Goal: Task Accomplishment & Management: Use online tool/utility

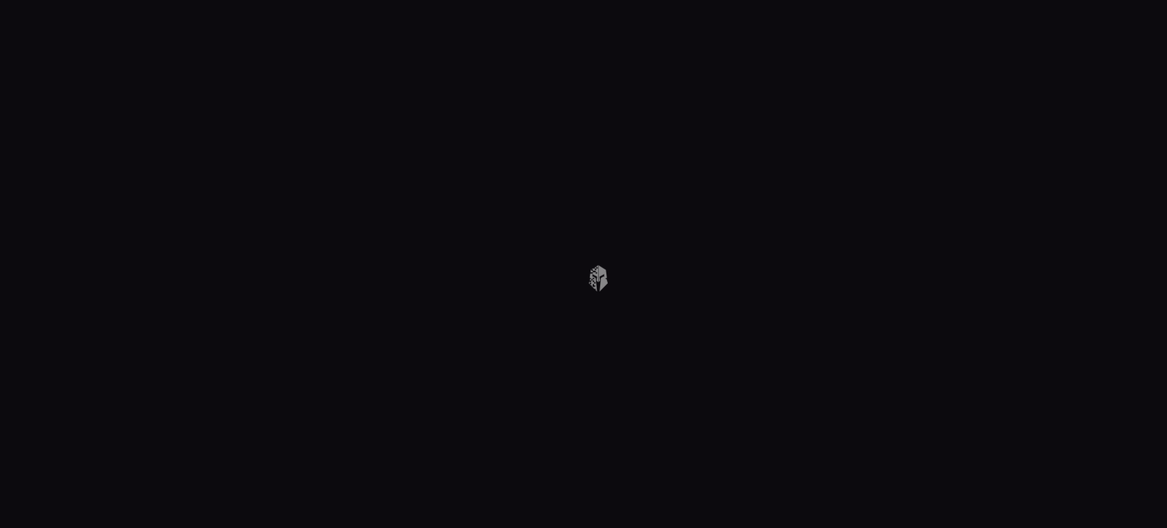
click at [1083, 150] on body at bounding box center [583, 264] width 1167 height 528
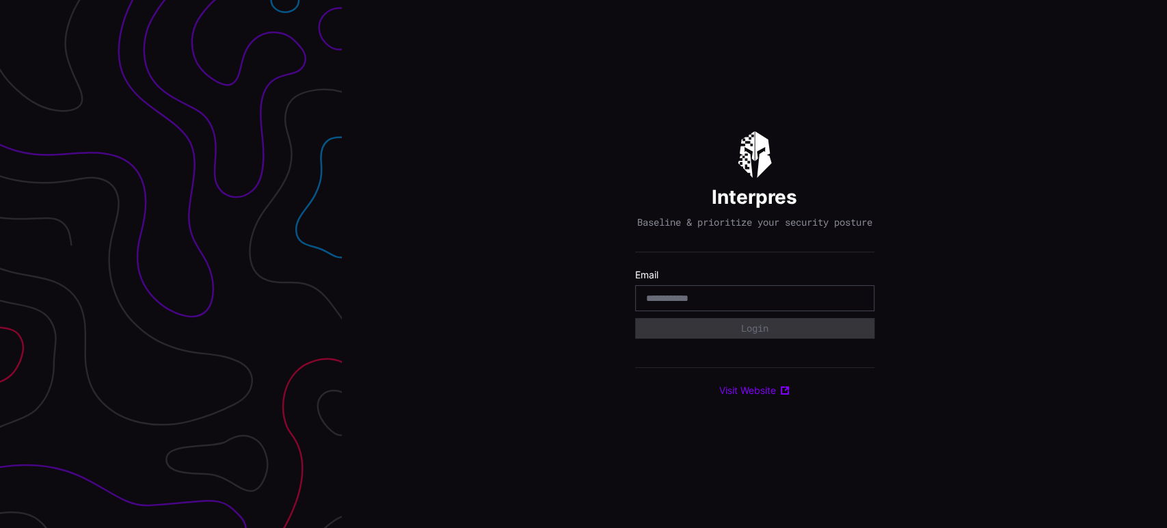
click at [708, 302] on input "email" at bounding box center [754, 298] width 217 height 12
type input "**********"
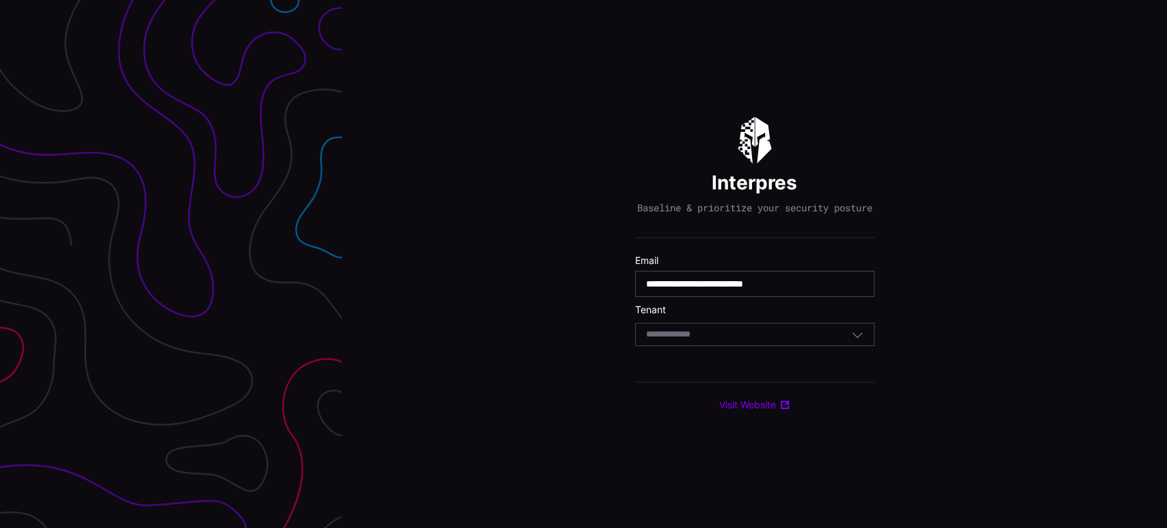
click at [749, 336] on div "Select Tenant" at bounding box center [748, 334] width 205 height 12
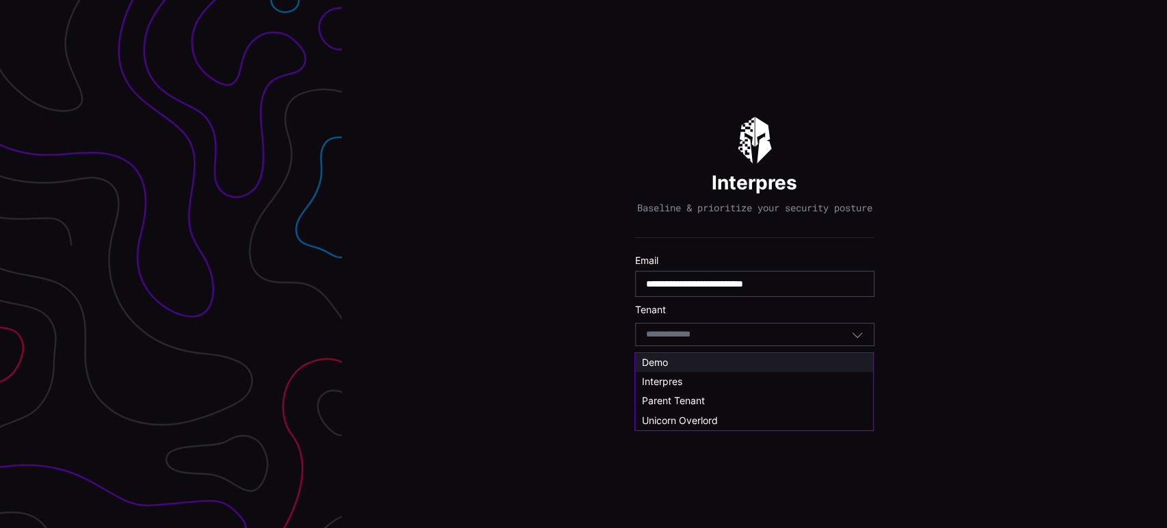
click at [674, 363] on div "Demo" at bounding box center [754, 362] width 224 height 12
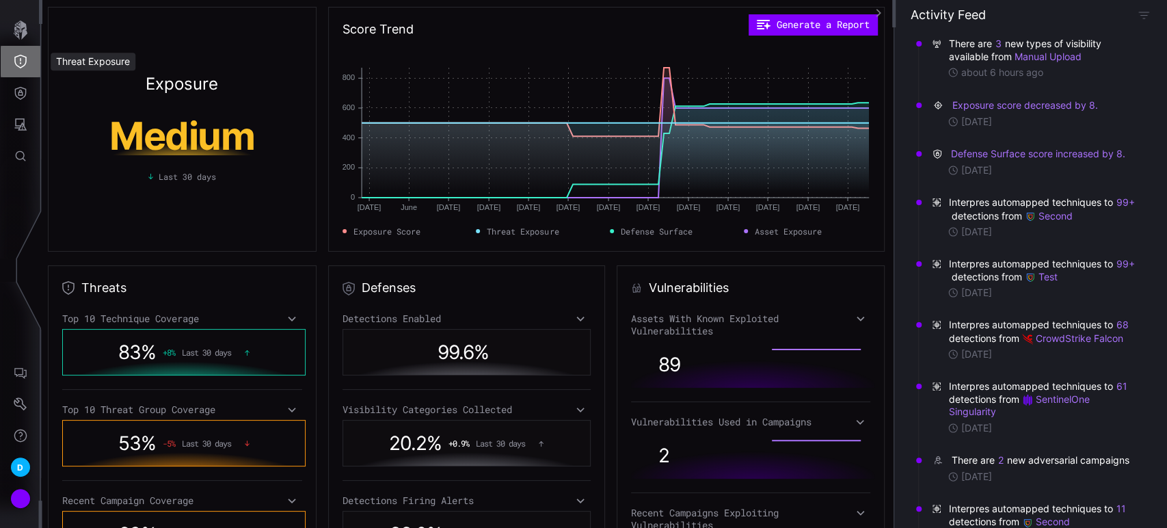
click at [16, 61] on icon "Threat Exposure" at bounding box center [21, 62] width 14 height 14
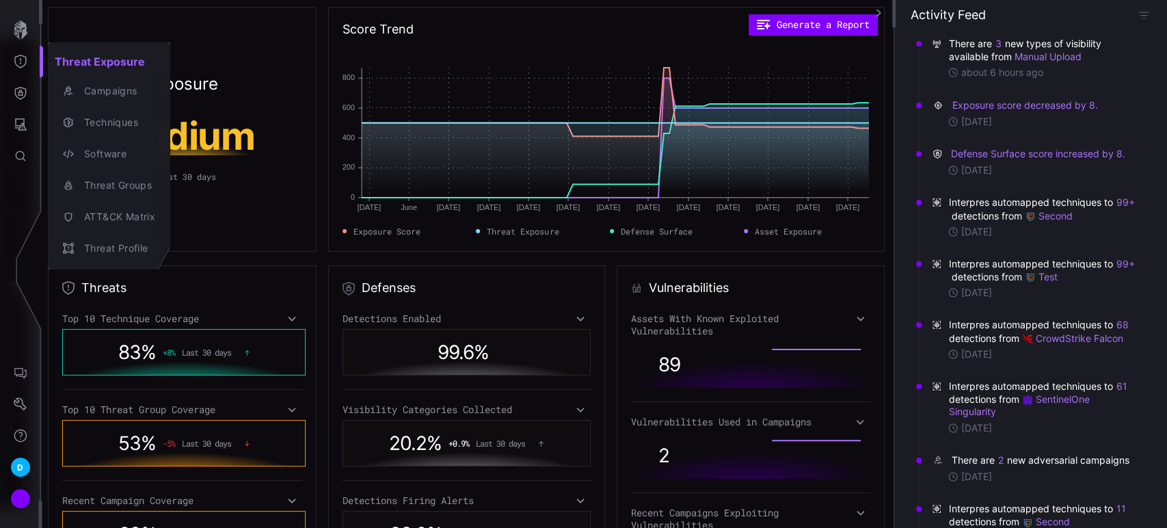
click at [22, 96] on div at bounding box center [583, 264] width 1167 height 528
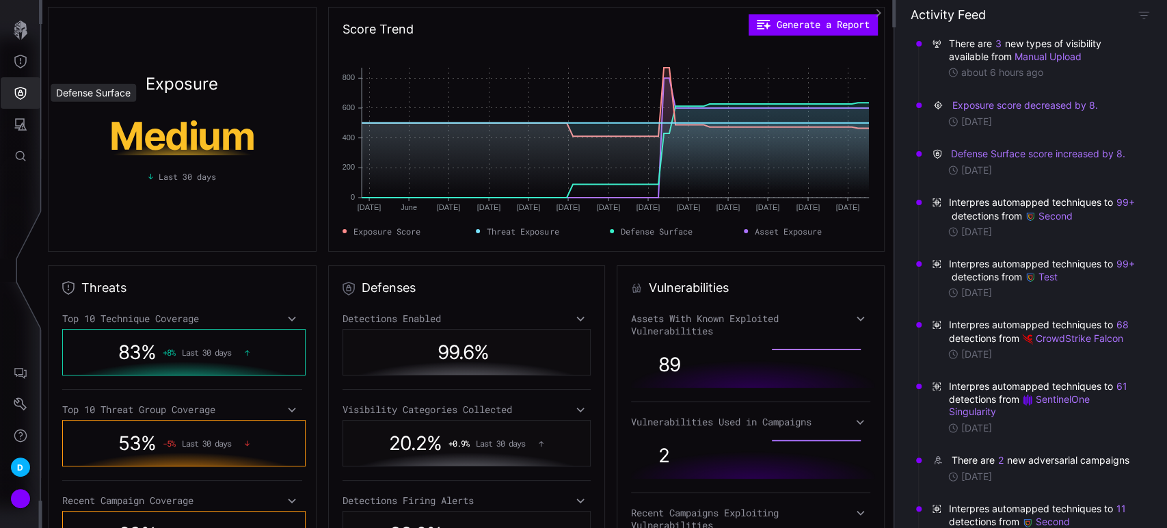
click at [22, 96] on icon "Defense Surface" at bounding box center [21, 93] width 14 height 14
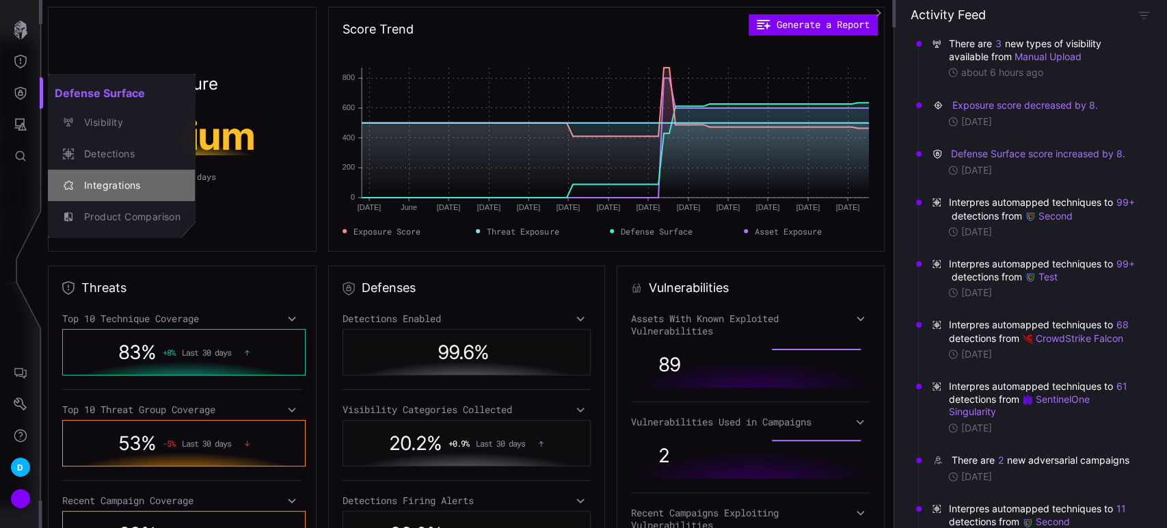
click at [115, 184] on div "Integrations" at bounding box center [128, 185] width 103 height 17
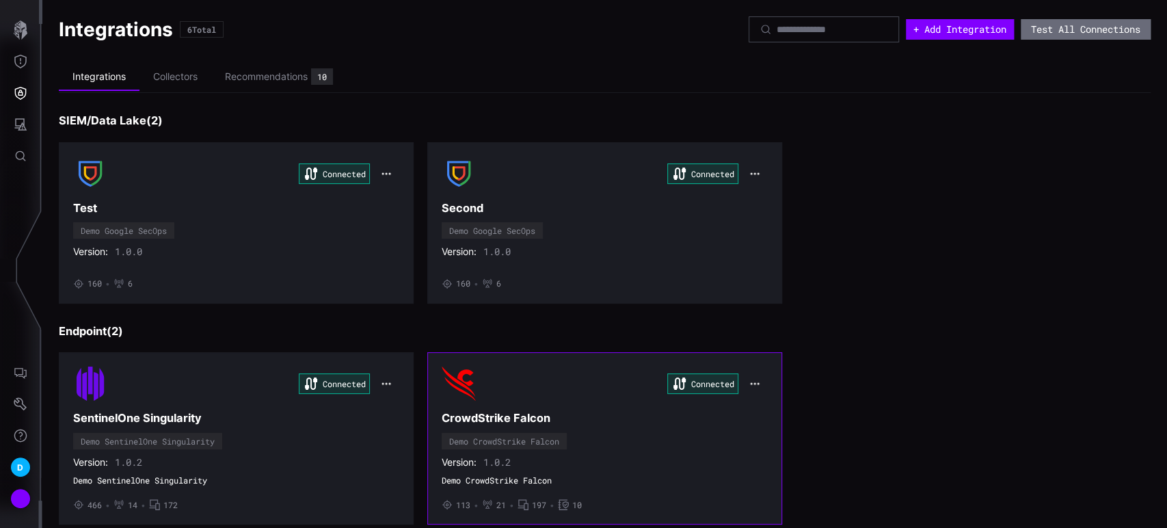
scroll to position [463, 0]
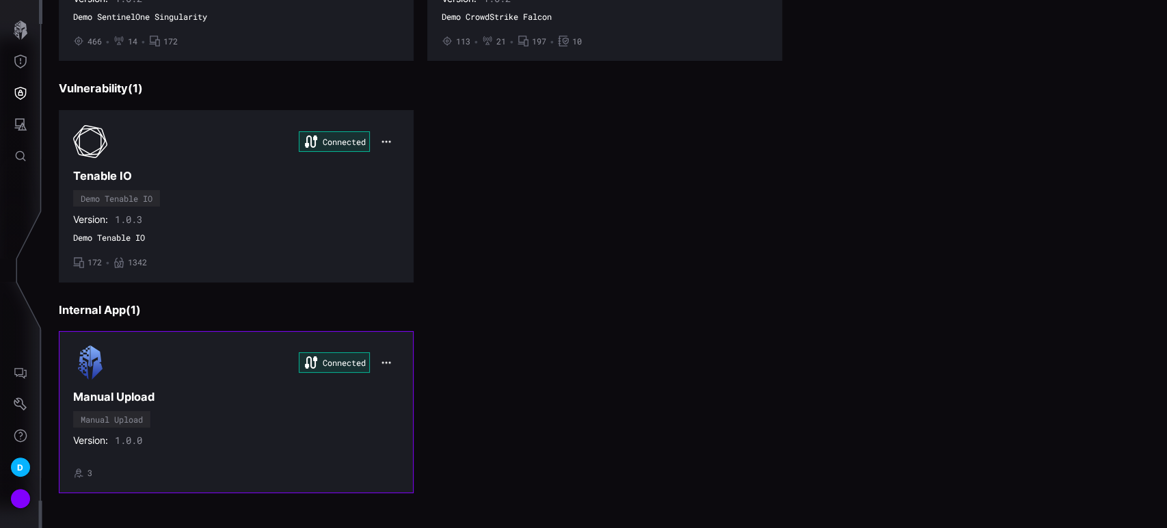
click at [256, 403] on div "Connected Manual Upload Manual Upload Version: 1.0.0 • 3" at bounding box center [236, 411] width 326 height 133
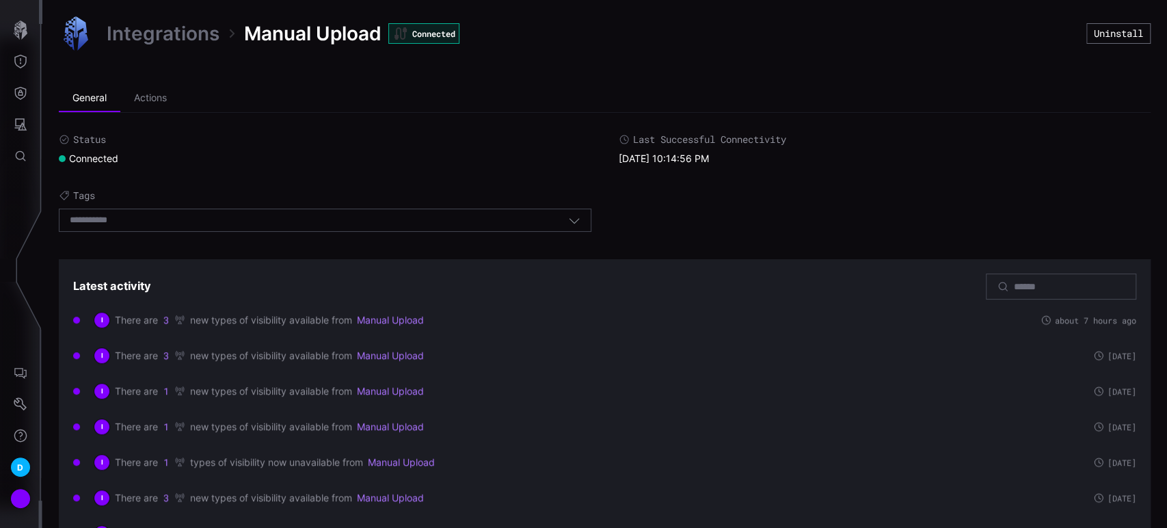
drag, startPoint x: 256, startPoint y: 403, endPoint x: 689, endPoint y: 35, distance: 568.8
click at [689, 35] on div "Integrations Manual Upload Connected" at bounding box center [572, 33] width 1027 height 34
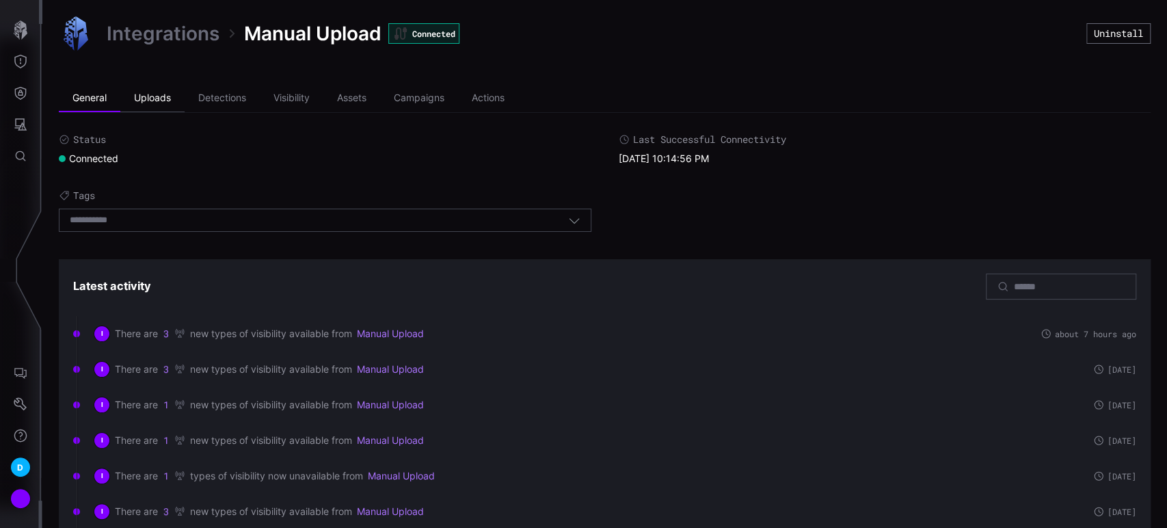
click at [155, 92] on li "Uploads" at bounding box center [152, 98] width 64 height 27
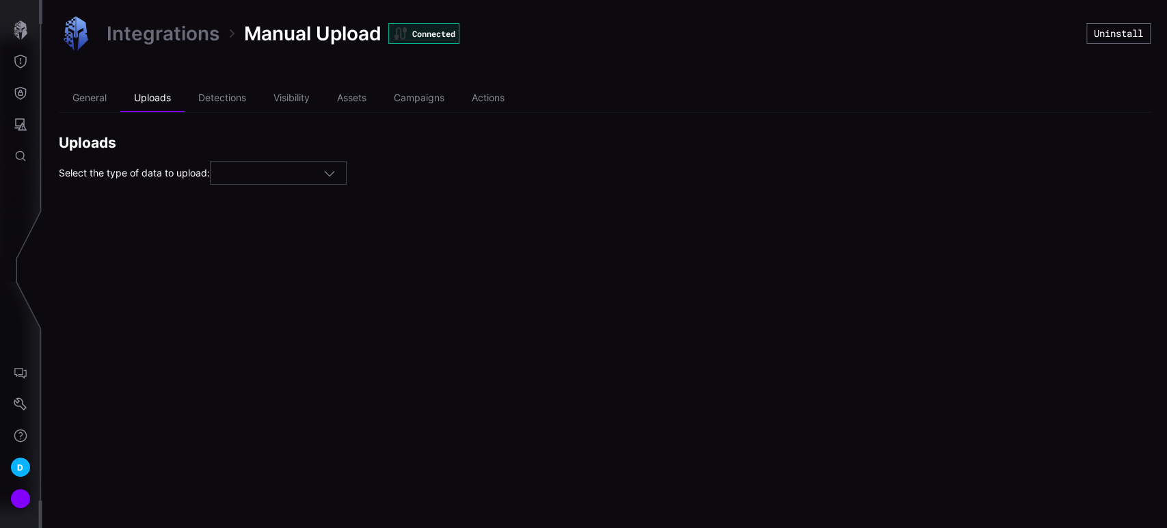
click at [319, 172] on div at bounding box center [272, 173] width 103 height 12
click at [258, 215] on span "Campaigns" at bounding box center [248, 214] width 51 height 12
type input "*********"
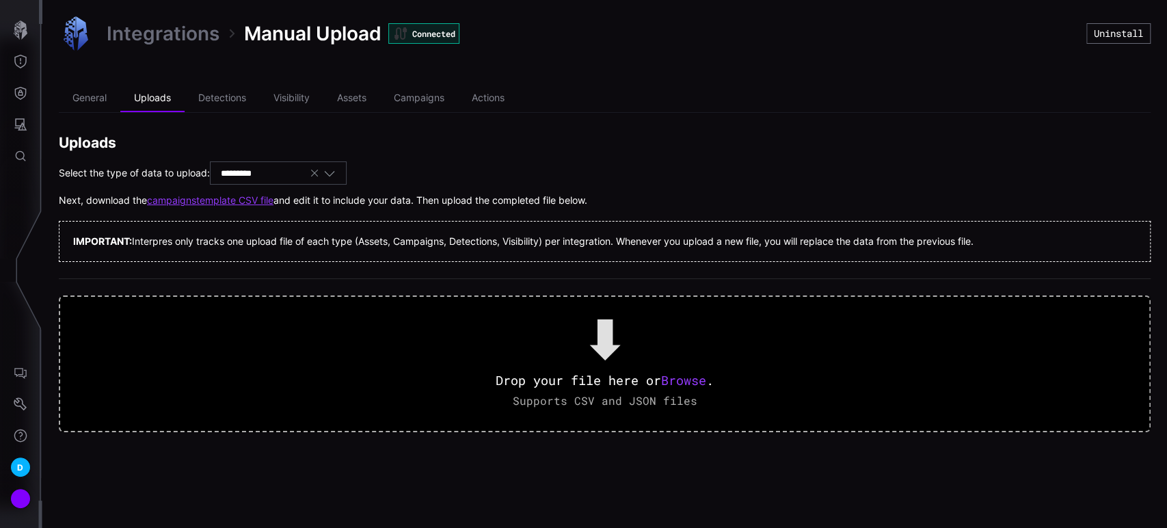
click at [241, 200] on link "campaigns template CSV file" at bounding box center [210, 200] width 126 height 12
click at [426, 96] on li "Campaigns" at bounding box center [419, 98] width 78 height 27
